Goal: Check status: Check status

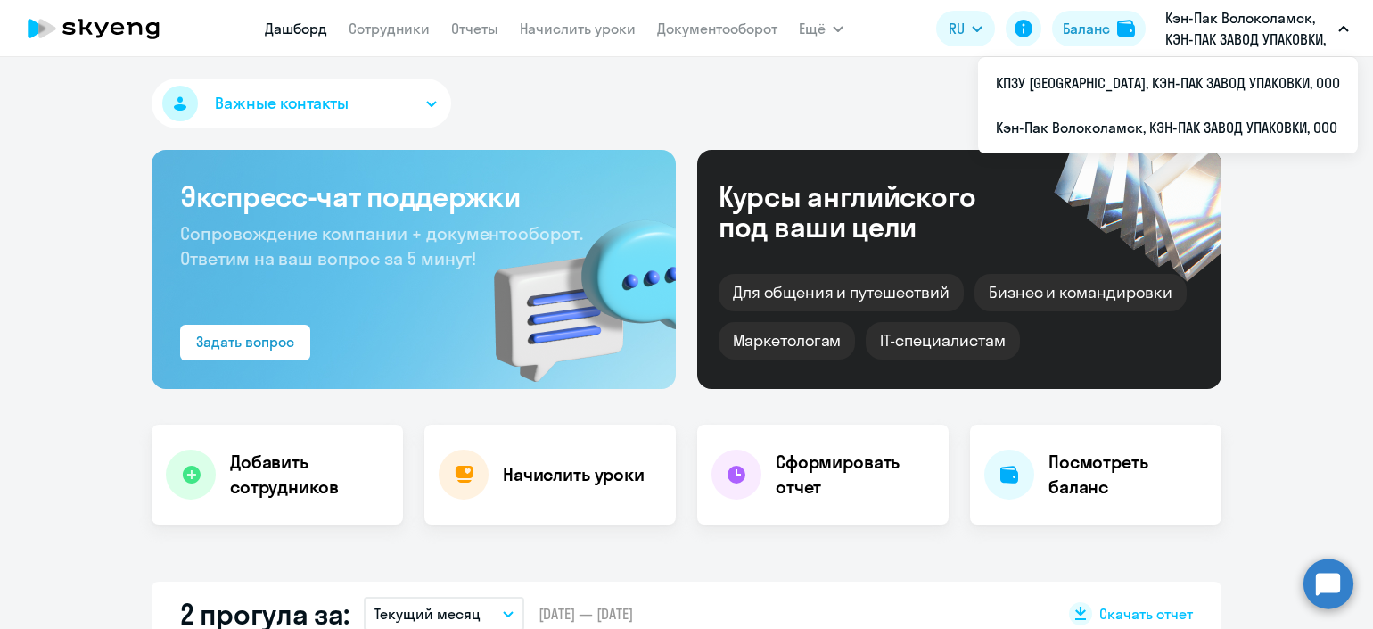
scroll to position [222, 0]
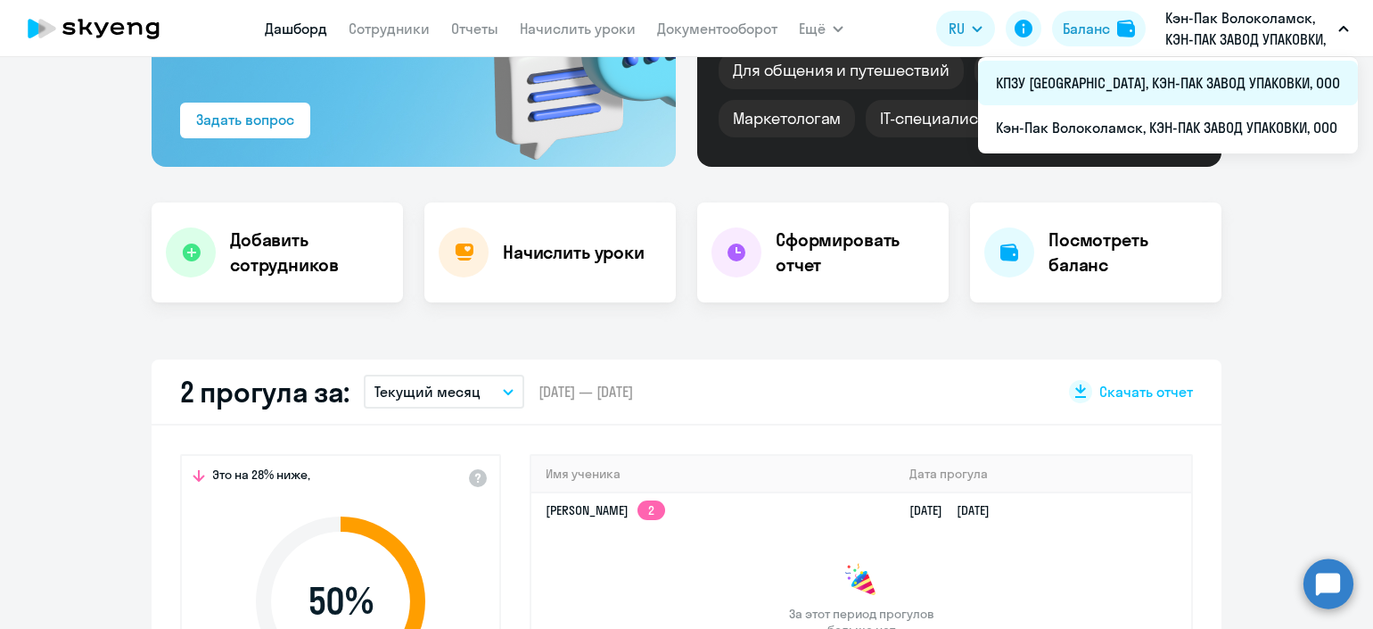
click at [1191, 82] on li "КПЗУ [GEOGRAPHIC_DATA], КЭН-ПАК ЗАВОД УПАКОВКИ, ООО" at bounding box center [1168, 83] width 380 height 45
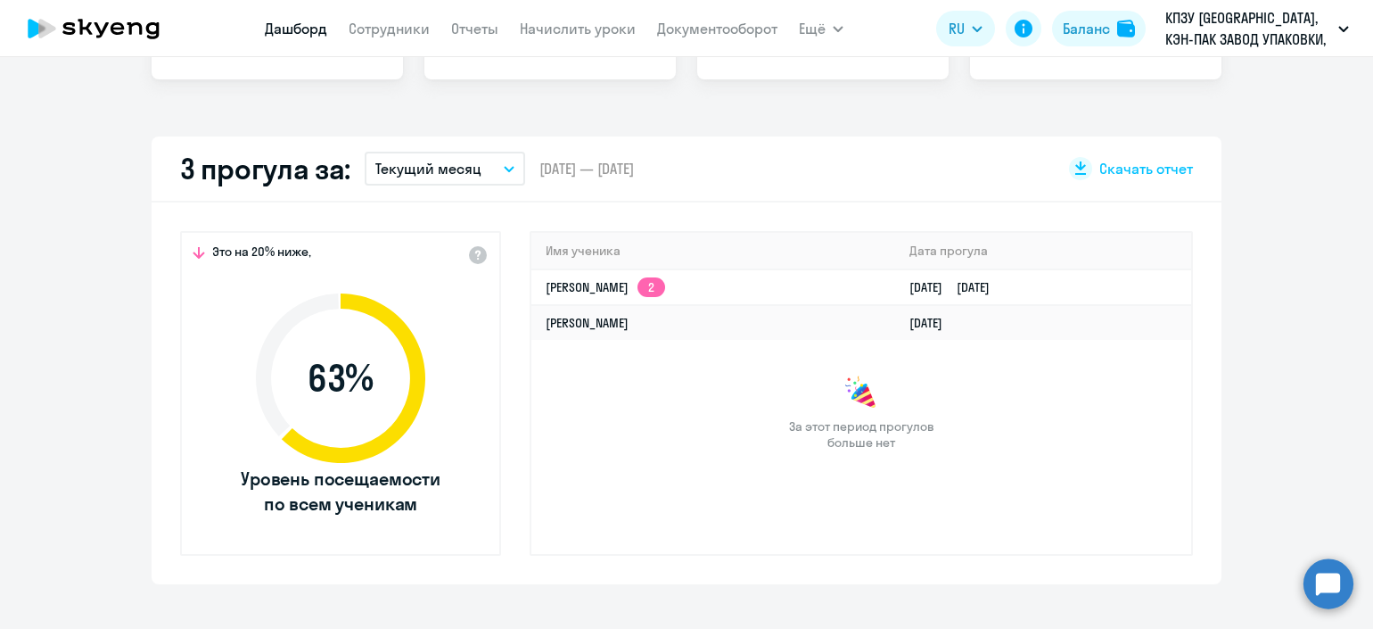
scroll to position [557, 0]
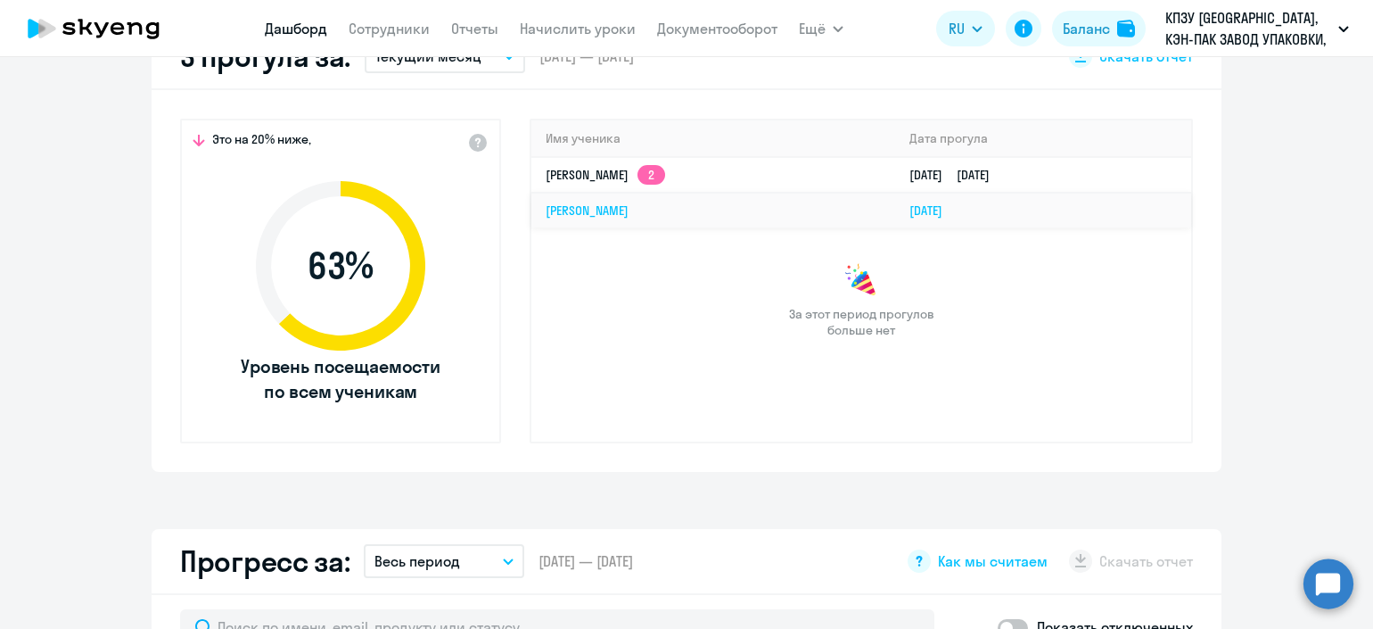
click at [629, 207] on link "[PERSON_NAME]" at bounding box center [587, 210] width 83 height 16
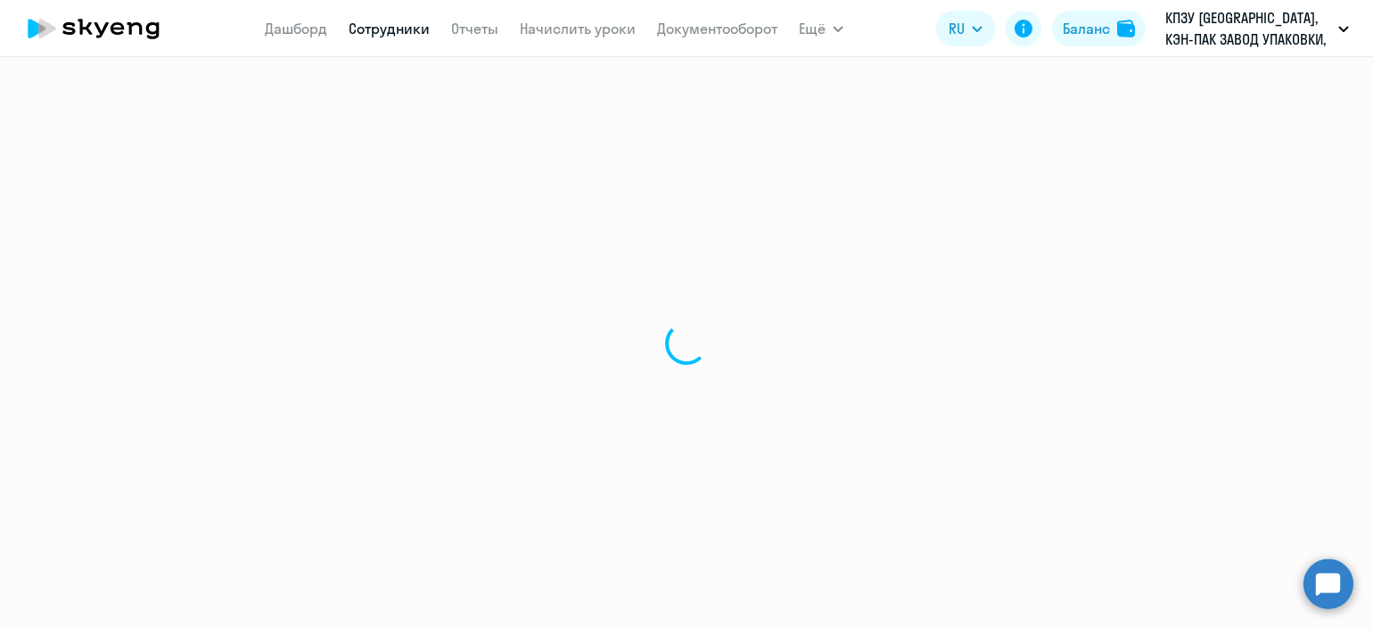
select select "english"
